Goal: Find specific page/section: Find specific page/section

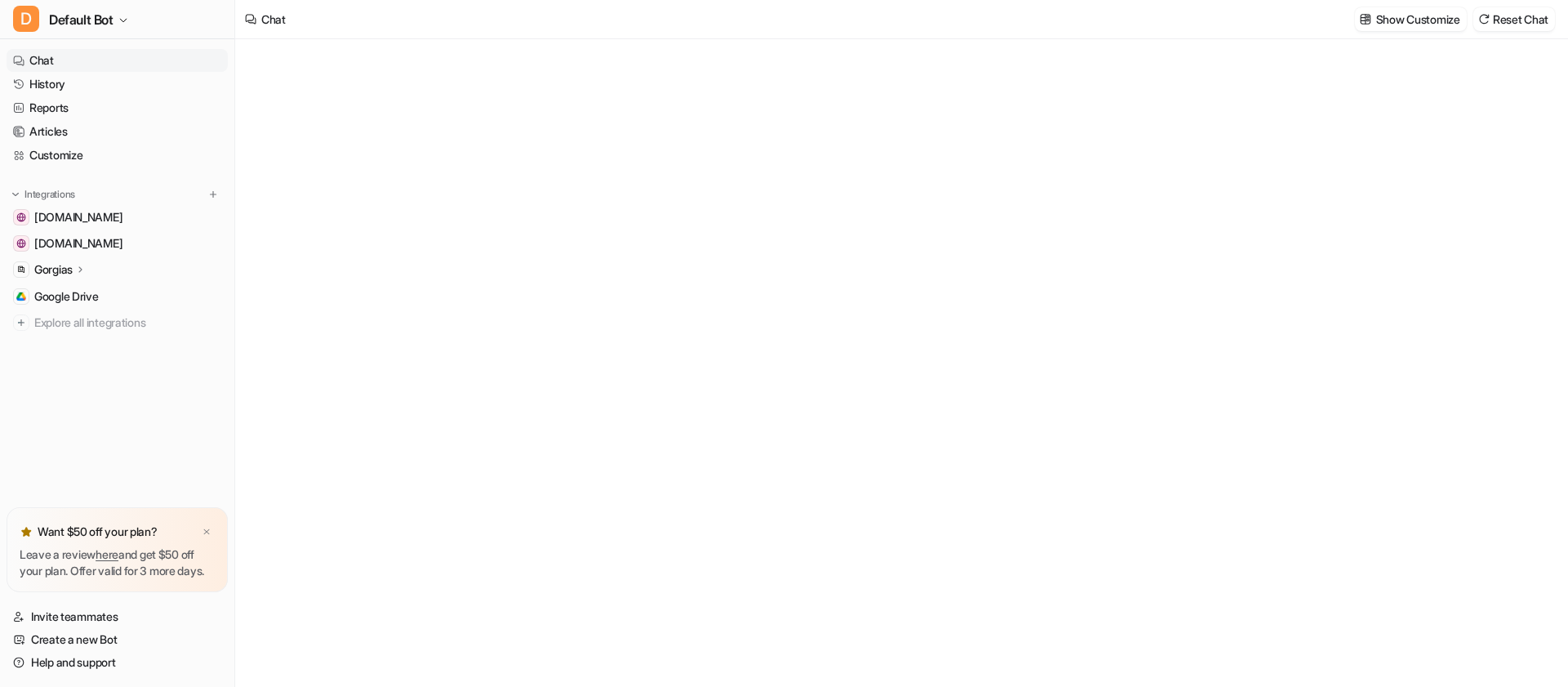
type textarea "**********"
click at [121, 81] on link "History" at bounding box center [117, 84] width 222 height 23
